Goal: Task Accomplishment & Management: Use online tool/utility

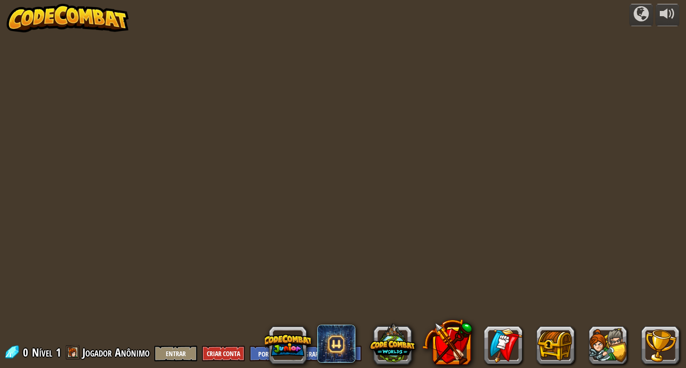
select select "pt-BR"
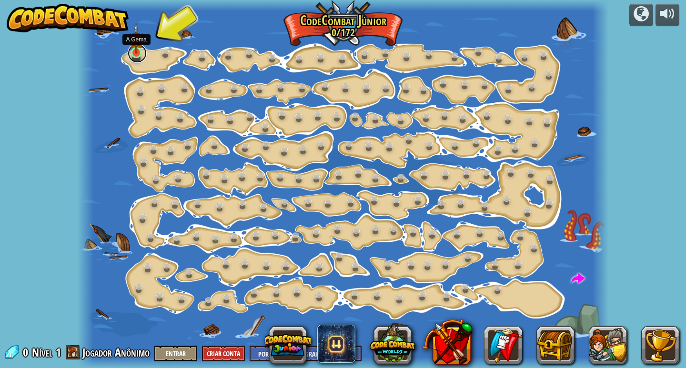
click at [133, 60] on link at bounding box center [137, 53] width 19 height 19
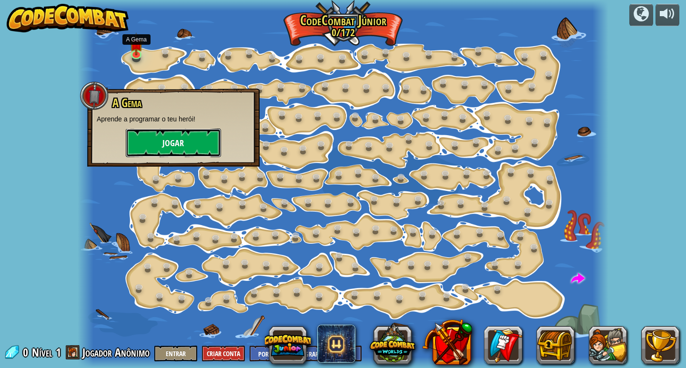
click at [179, 143] on button "Jogar" at bounding box center [173, 143] width 95 height 29
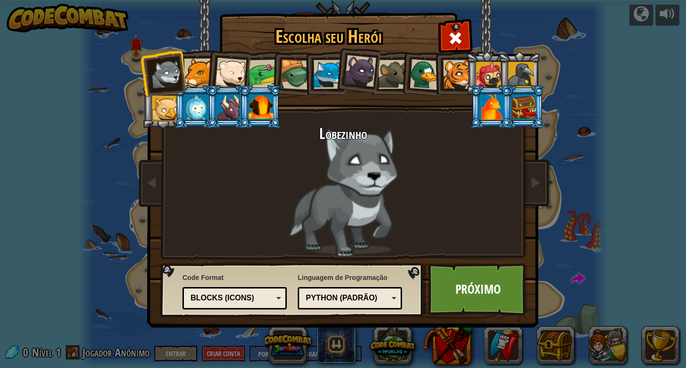
click at [197, 76] on div at bounding box center [198, 73] width 29 height 29
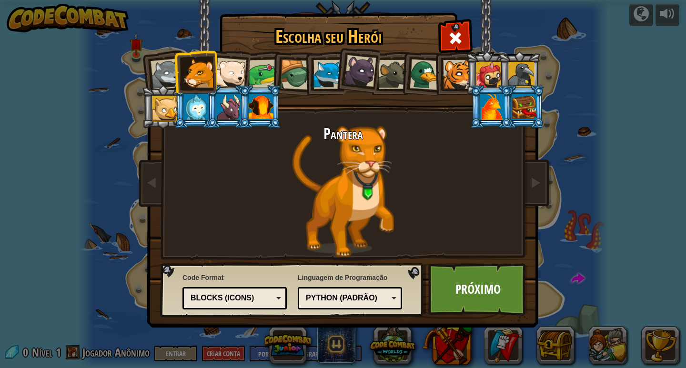
click at [188, 102] on div at bounding box center [196, 107] width 25 height 26
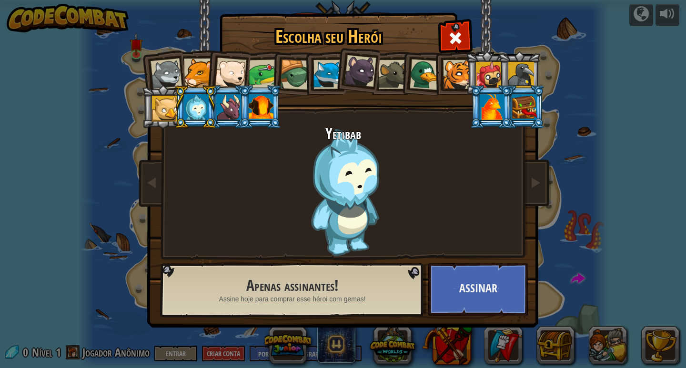
click at [495, 100] on div at bounding box center [491, 107] width 25 height 26
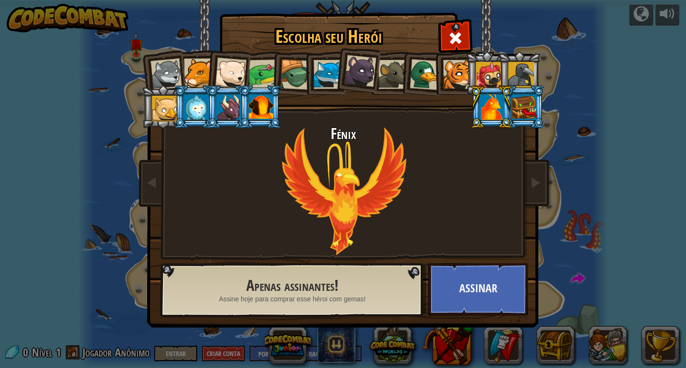
click at [524, 89] on li at bounding box center [523, 106] width 43 height 43
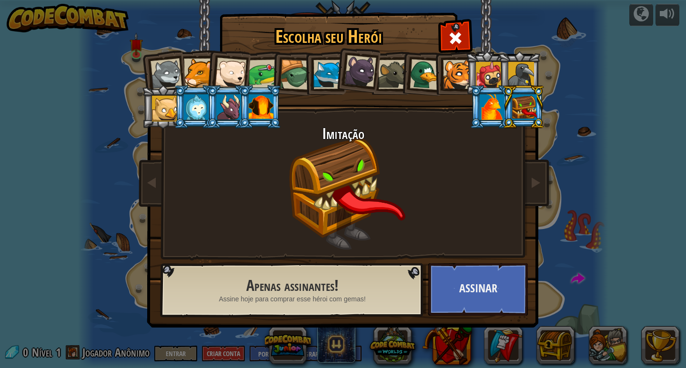
drag, startPoint x: 527, startPoint y: 68, endPoint x: 533, endPoint y: 70, distance: 6.2
click at [533, 70] on div at bounding box center [521, 75] width 26 height 26
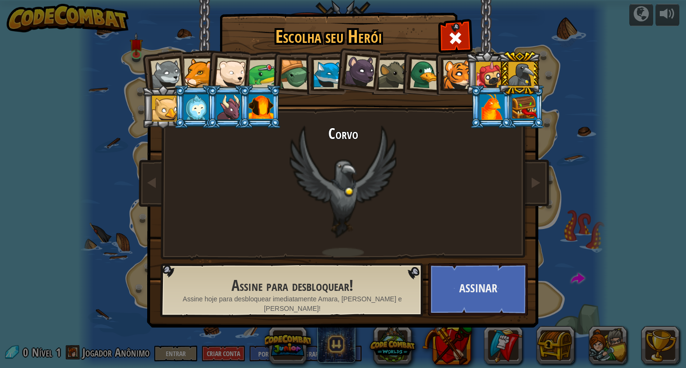
click at [480, 73] on div at bounding box center [489, 75] width 26 height 26
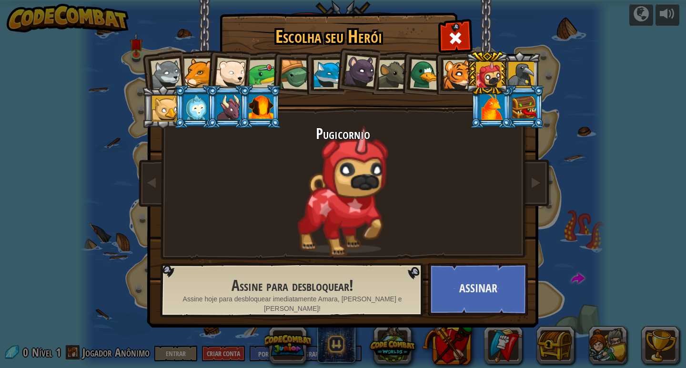
click at [457, 67] on div at bounding box center [457, 74] width 29 height 29
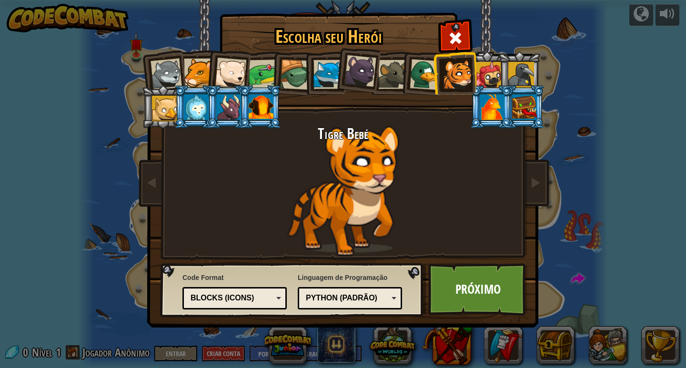
click at [431, 74] on div at bounding box center [424, 74] width 31 height 31
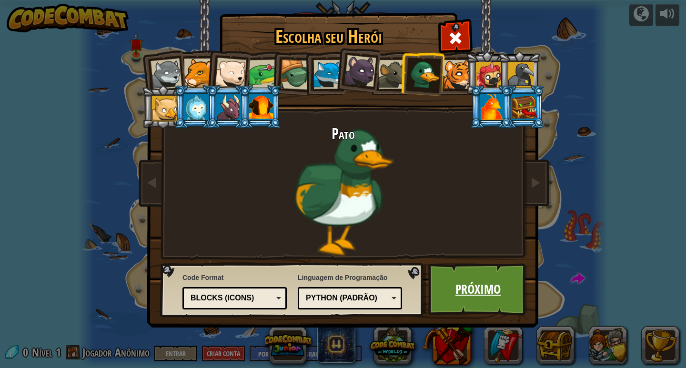
click at [503, 301] on link "Próximo" at bounding box center [477, 289] width 99 height 52
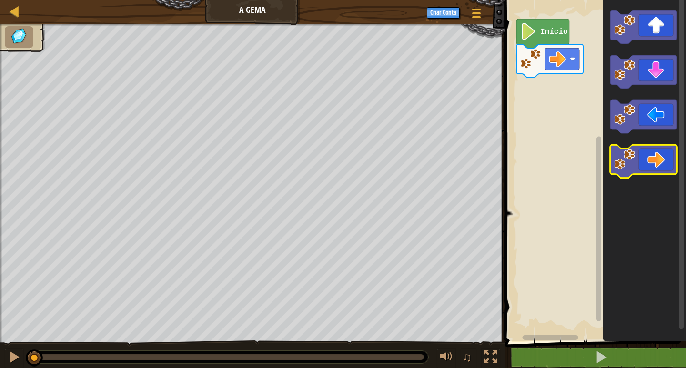
click at [637, 162] on icon "Espaço de trabalho do Blockly" at bounding box center [643, 161] width 67 height 33
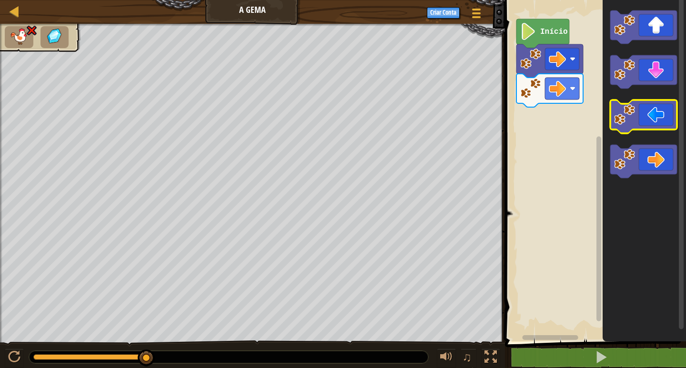
click at [667, 103] on icon "Espaço de trabalho do Blockly" at bounding box center [643, 116] width 67 height 33
